Goal: Information Seeking & Learning: Check status

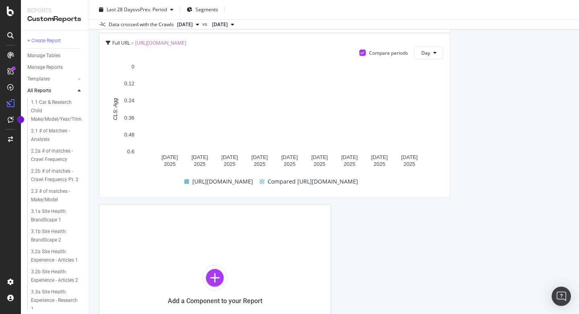
scroll to position [1283, 0]
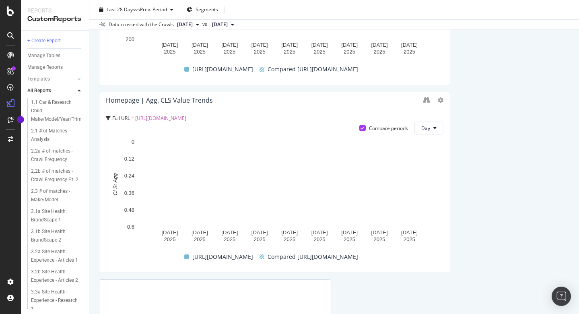
scroll to position [1194, 0]
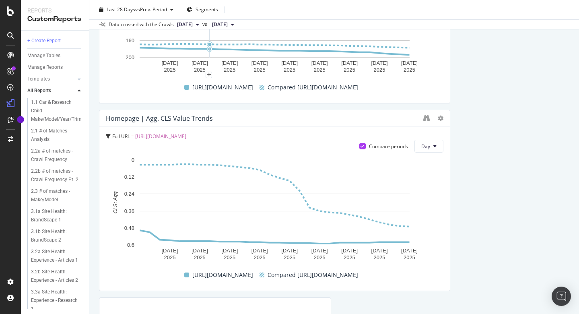
click at [199, 24] on icon at bounding box center [197, 24] width 3 height 5
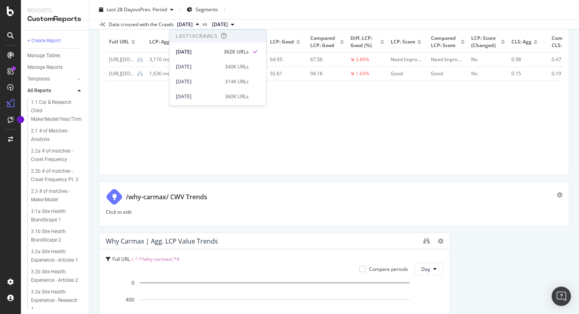
scroll to position [0, 0]
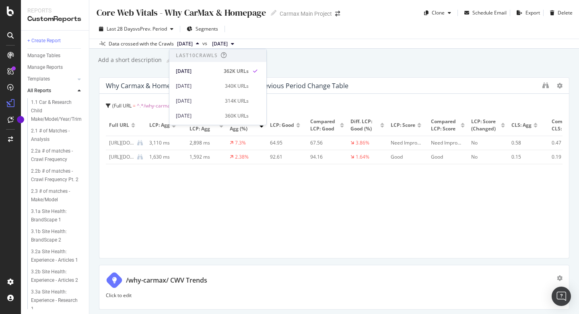
click at [512, 175] on div "Full URL LCP: Agg Compared LCP: Agg Diff. LCP: Agg (%) LCP: Good Compared LCP: …" at bounding box center [334, 183] width 457 height 137
